Goal: Task Accomplishment & Management: Use online tool/utility

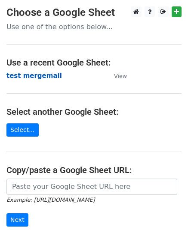
click at [37, 74] on strong "test mergemail" at bounding box center [33, 76] width 55 height 8
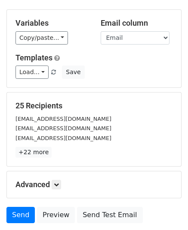
scroll to position [43, 0]
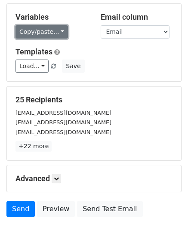
click at [47, 33] on link "Copy/paste..." at bounding box center [41, 31] width 52 height 13
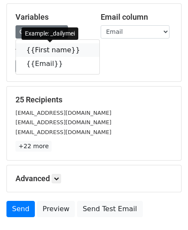
click at [37, 48] on link "{{First name}}" at bounding box center [57, 50] width 83 height 14
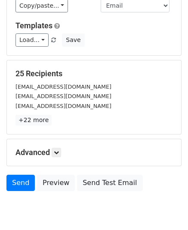
scroll to position [101, 0]
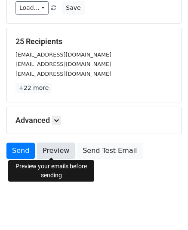
click at [47, 151] on link "Preview" at bounding box center [56, 151] width 38 height 16
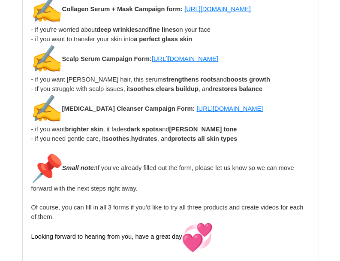
scroll to position [1931, 0]
